Goal: Download file/media

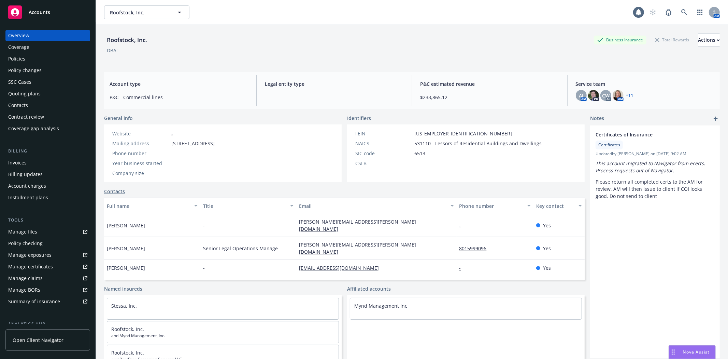
click at [39, 13] on span "Accounts" at bounding box center [40, 12] width 22 height 5
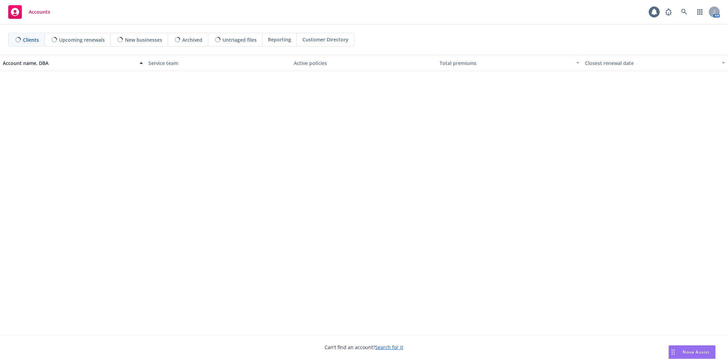
scroll to position [474, 0]
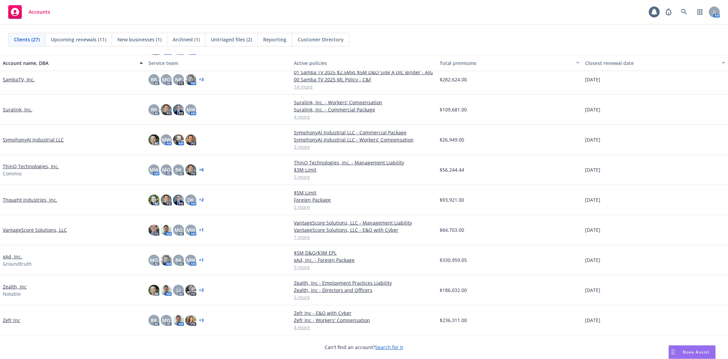
click at [36, 230] on link "VantageScore Solutions, LLC" at bounding box center [35, 229] width 64 height 7
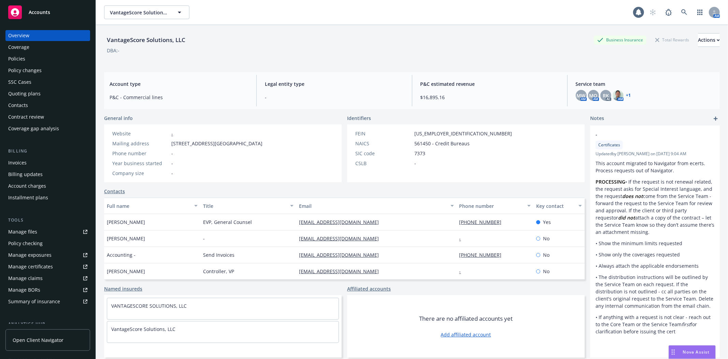
click at [34, 228] on div "Manage files" at bounding box center [22, 231] width 29 height 11
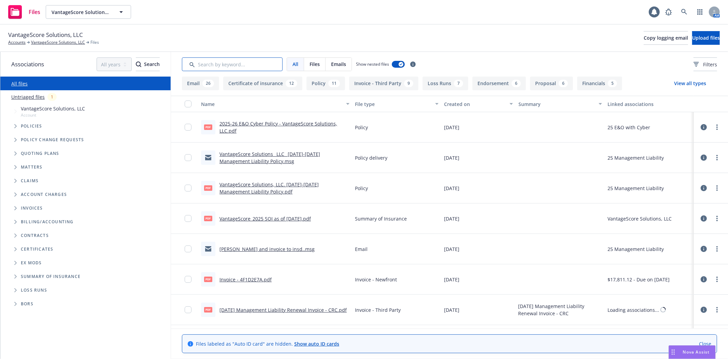
click at [211, 64] on input "Search by keyword..." at bounding box center [232, 64] width 101 height 14
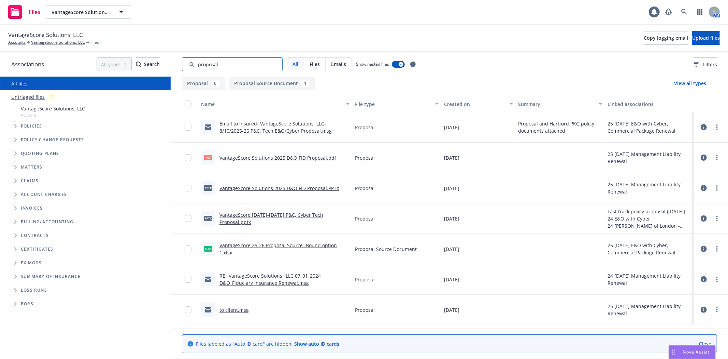
type input "proposal"
click at [257, 122] on link "Email to Insured- VantageScore Solutions, LLC- 8/10/2025-26 P&C, Tech E&O/Cyber…" at bounding box center [276, 127] width 112 height 14
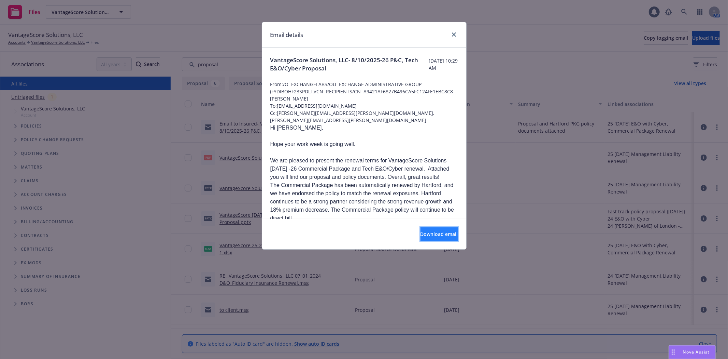
click at [424, 235] on span "Download email" at bounding box center [440, 233] width 38 height 6
click at [451, 33] on link "close" at bounding box center [454, 34] width 8 height 8
